Goal: Task Accomplishment & Management: Manage account settings

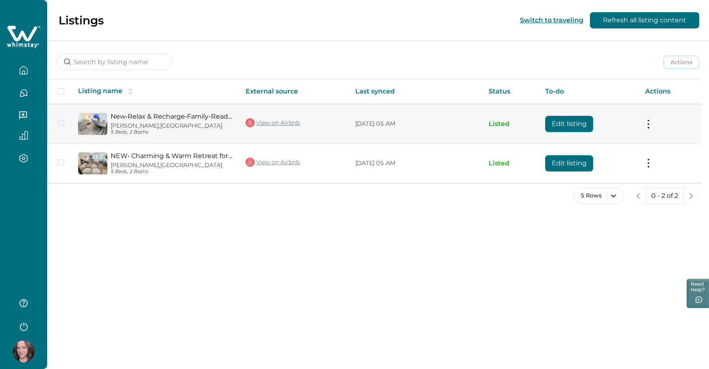
click at [651, 121] on button at bounding box center [648, 124] width 7 height 9
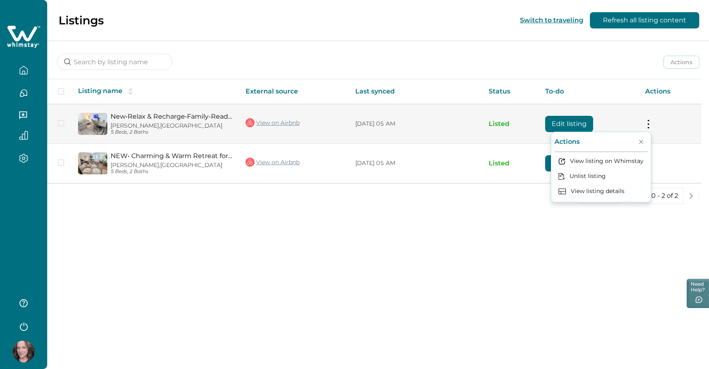
click at [651, 121] on button at bounding box center [648, 124] width 7 height 9
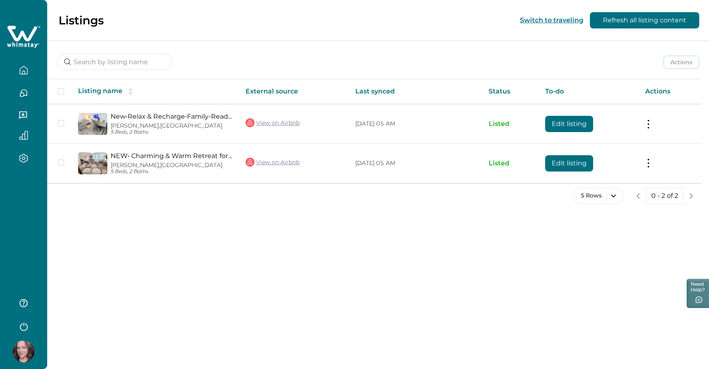
click at [22, 115] on icon "button" at bounding box center [23, 115] width 8 height 8
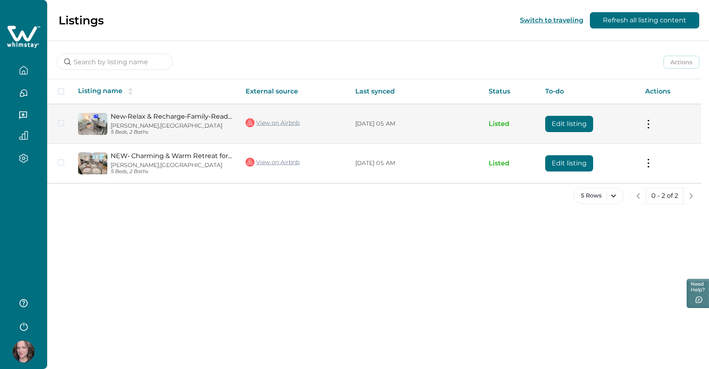
click at [220, 115] on link "New•Relax & Recharge•Family-Ready 3BR•sleeps 8" at bounding box center [172, 117] width 122 height 8
click at [646, 125] on button at bounding box center [648, 124] width 7 height 9
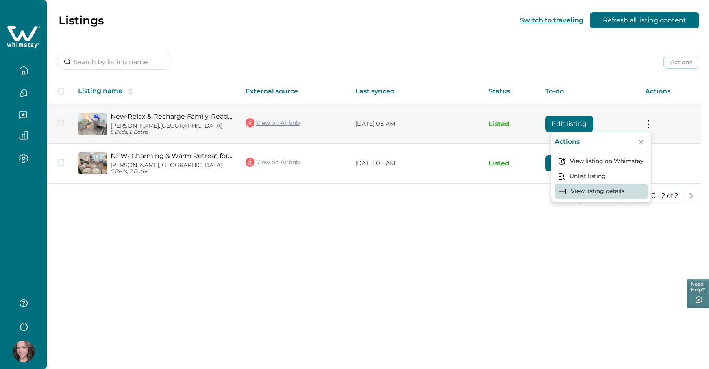
click at [621, 187] on button "View listing details" at bounding box center [600, 191] width 93 height 15
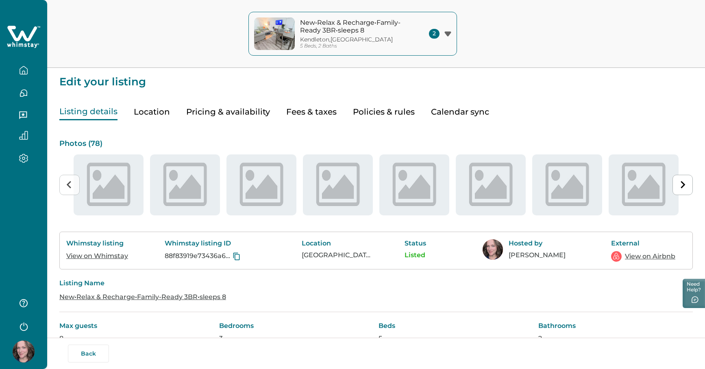
click at [24, 74] on icon "button" at bounding box center [23, 70] width 7 height 8
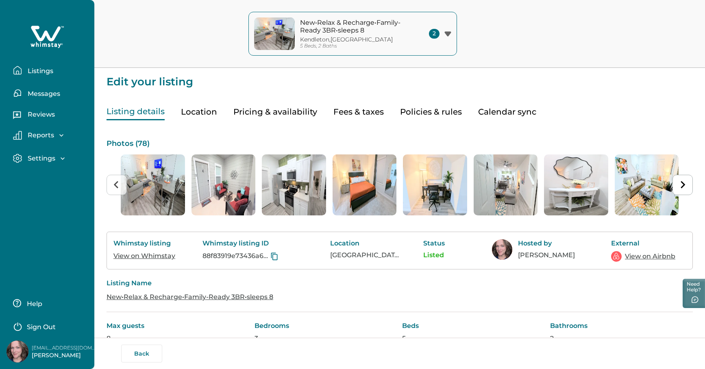
click at [46, 70] on p "Listings" at bounding box center [39, 71] width 28 height 8
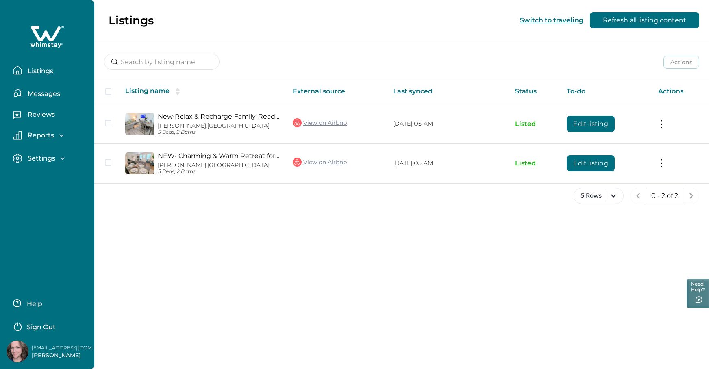
click at [51, 161] on p "Settings" at bounding box center [40, 158] width 30 height 8
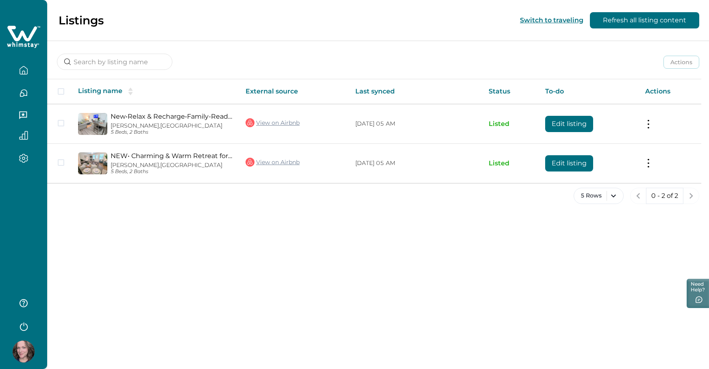
click at [365, 246] on div "Listings Switch to traveling Refresh all listing content Actions Actions Publis…" at bounding box center [378, 184] width 662 height 369
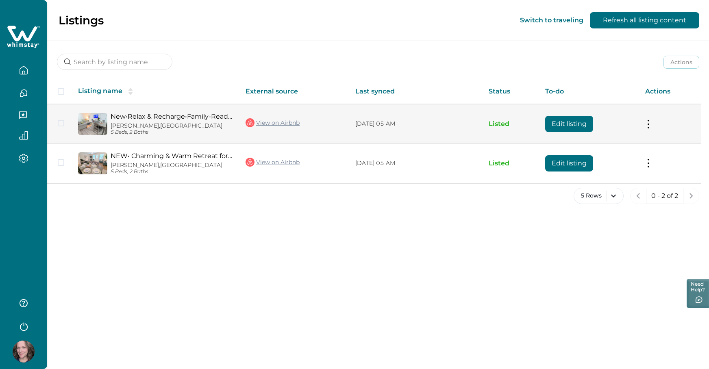
click at [565, 124] on button "Edit listing" at bounding box center [569, 124] width 48 height 16
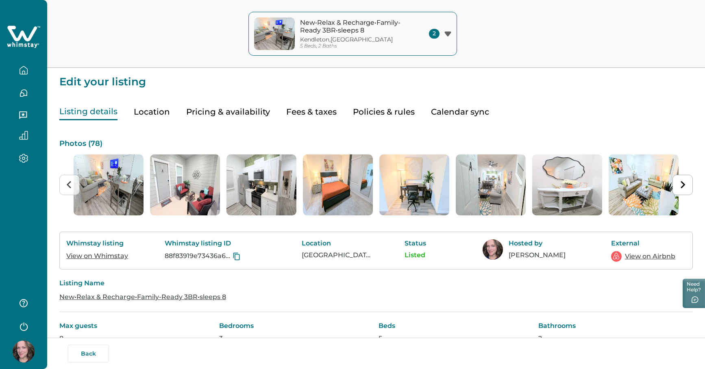
click at [543, 90] on div "Listing details Location Pricing & availability Fees & taxes Policies & rules C…" at bounding box center [375, 103] width 633 height 33
click at [434, 33] on span "2" at bounding box center [434, 34] width 11 height 10
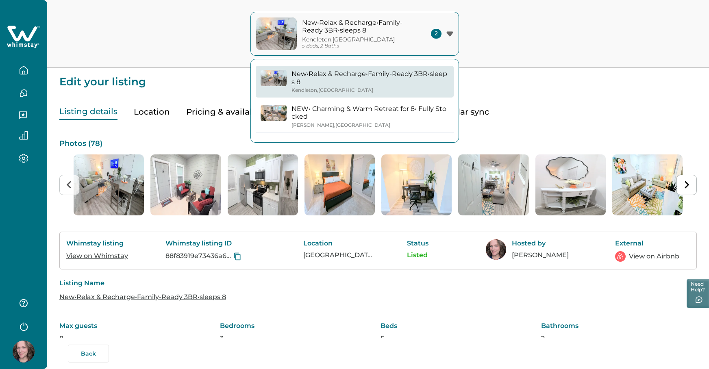
click at [515, 37] on div "New•Relax & Recharge•Family-Ready 3BR•sleeps 8 Kendleton , TX 5 Beds, 2 Baths 2…" at bounding box center [354, 34] width 709 height 68
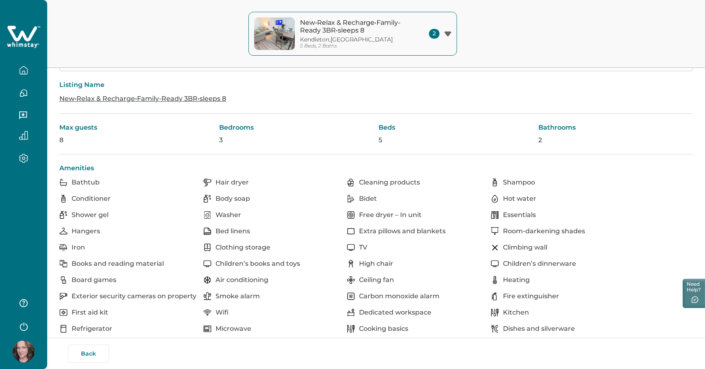
scroll to position [177, 0]
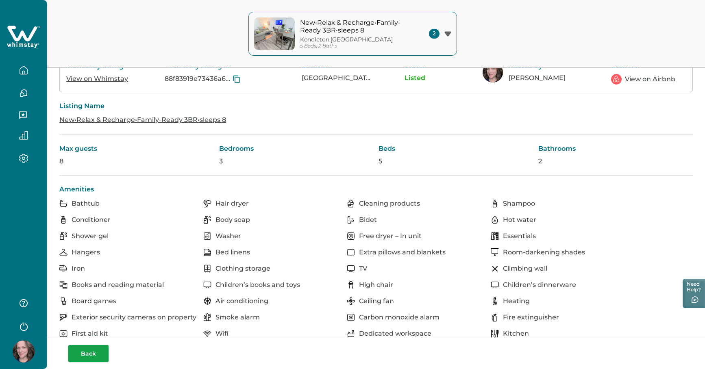
click at [89, 352] on button "Back" at bounding box center [88, 354] width 41 height 18
